Goal: Find contact information: Find contact information

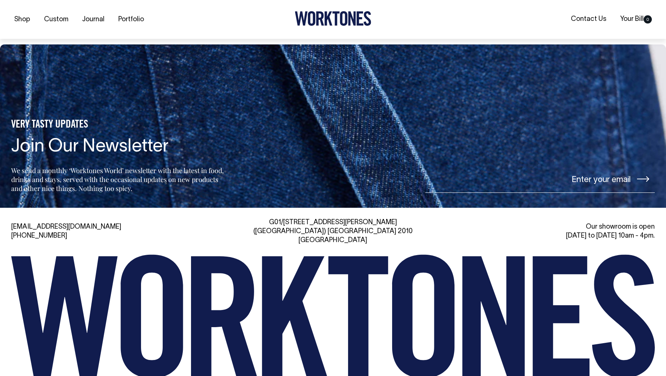
scroll to position [5961, 0]
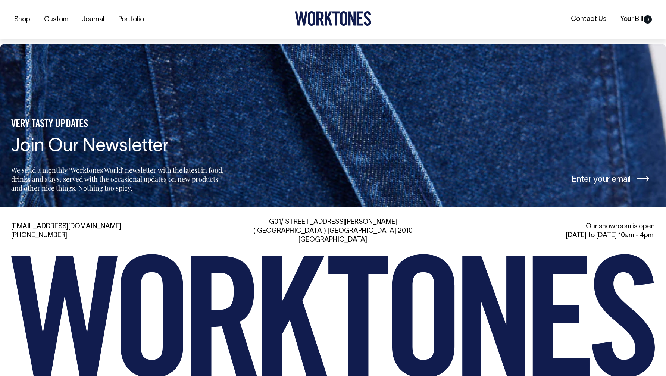
click at [355, 20] on icon at bounding box center [351, 19] width 7 height 14
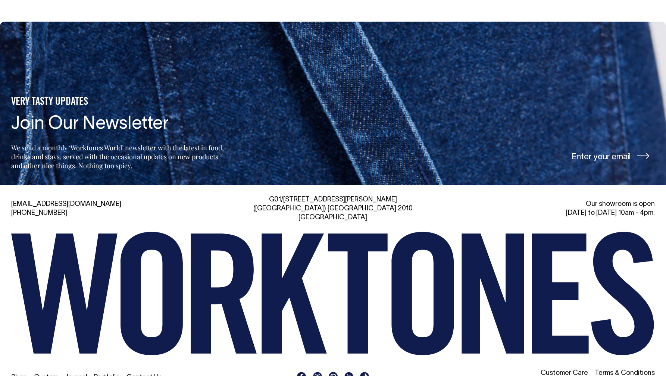
scroll to position [1688, 0]
click at [147, 375] on link "Contact Us" at bounding box center [144, 378] width 35 height 6
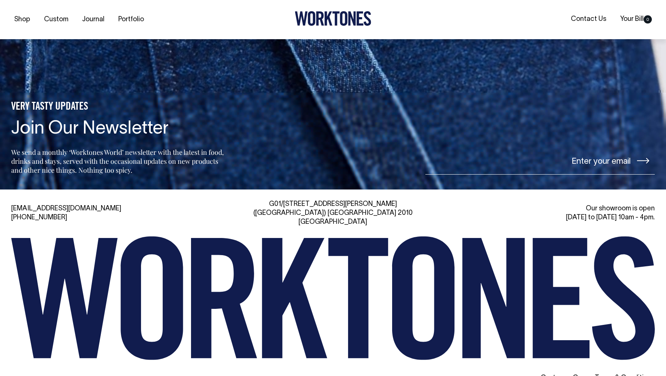
scroll to position [1691, 0]
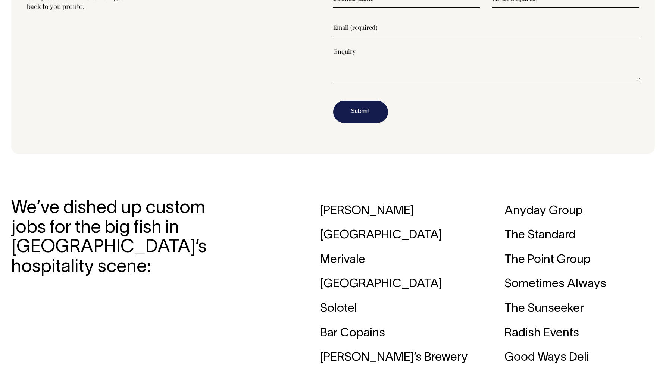
scroll to position [1006, 0]
